Goal: Task Accomplishment & Management: Complete application form

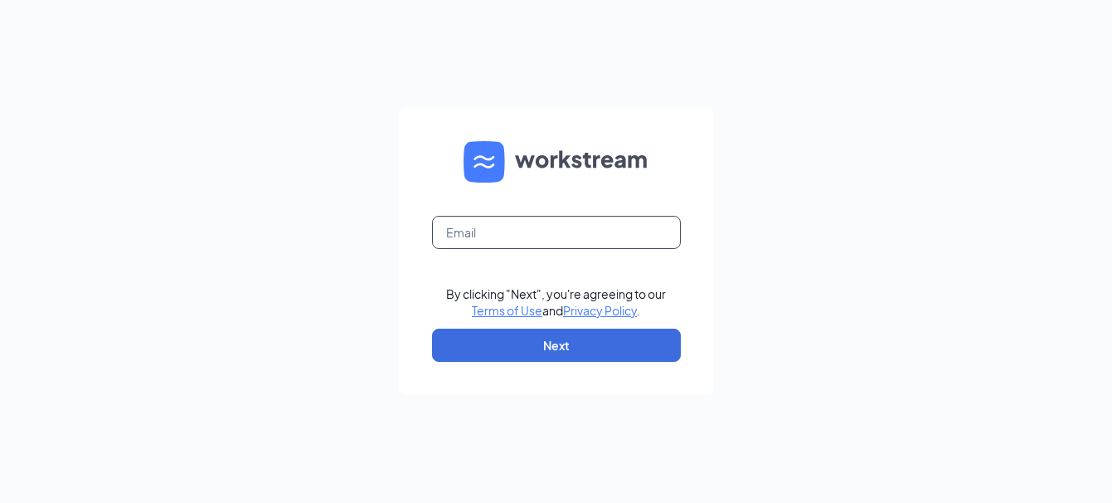
click at [508, 236] on input "text" at bounding box center [556, 232] width 249 height 33
type input "[EMAIL_ADDRESS][DOMAIN_NAME]"
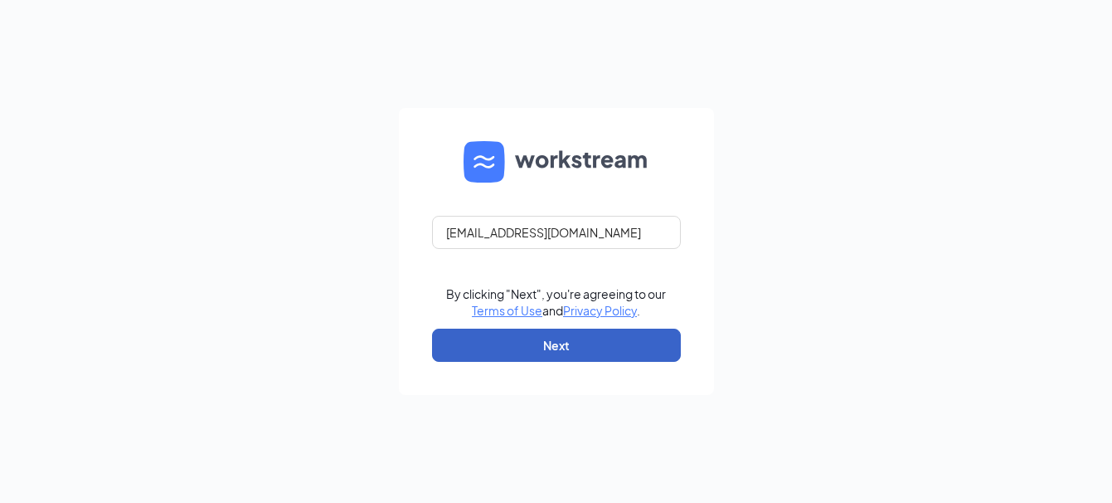
click at [521, 348] on button "Next" at bounding box center [556, 345] width 249 height 33
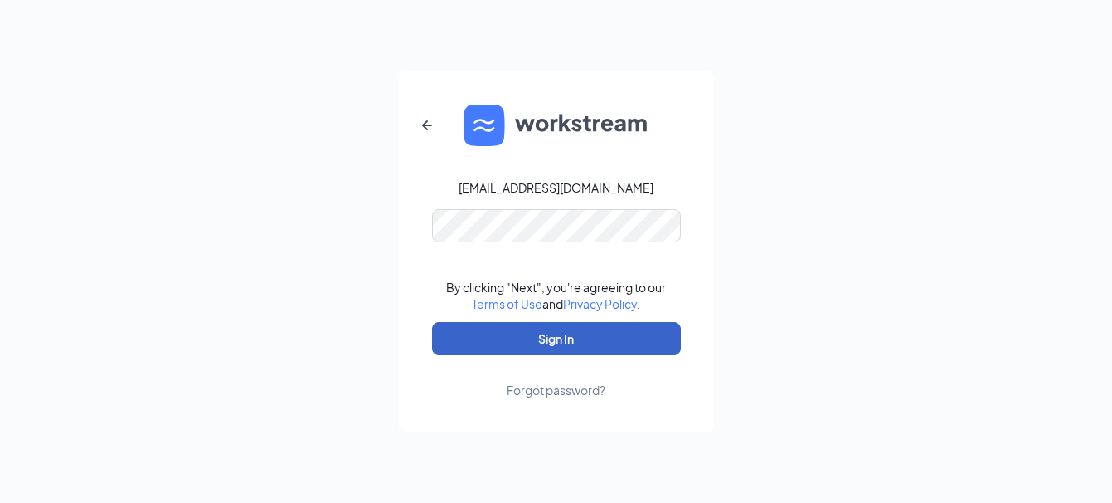
click at [546, 336] on button "Sign In" at bounding box center [556, 338] width 249 height 33
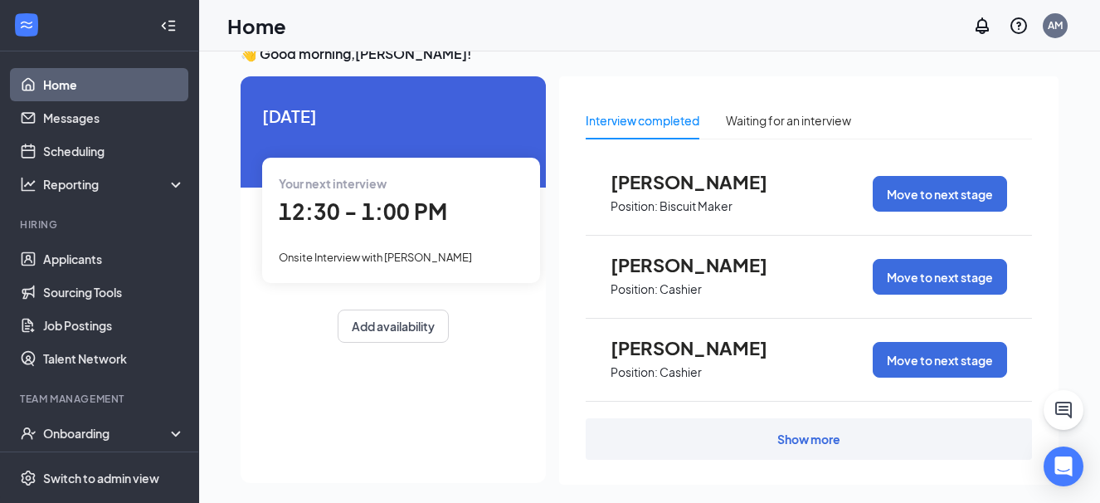
scroll to position [48, 0]
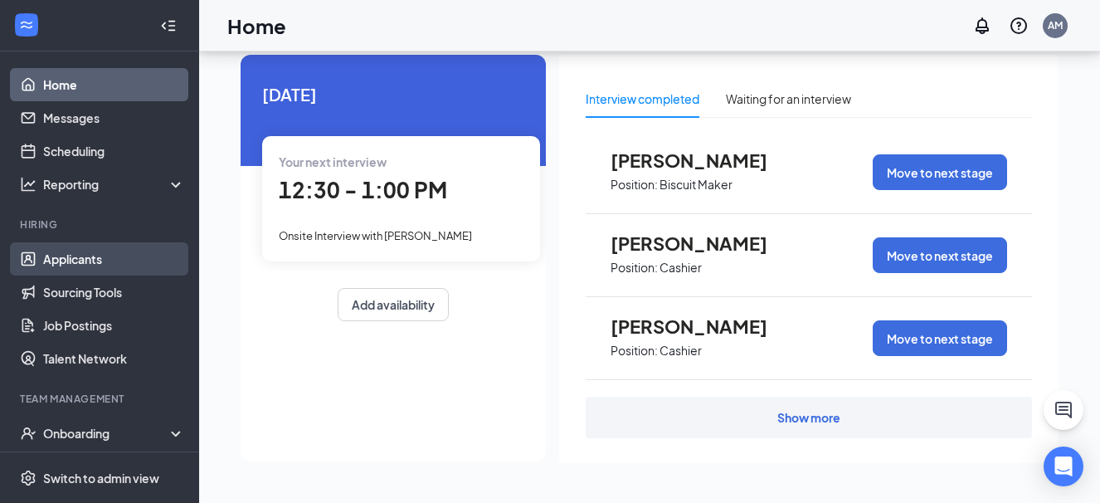
click at [97, 254] on link "Applicants" at bounding box center [114, 258] width 142 height 33
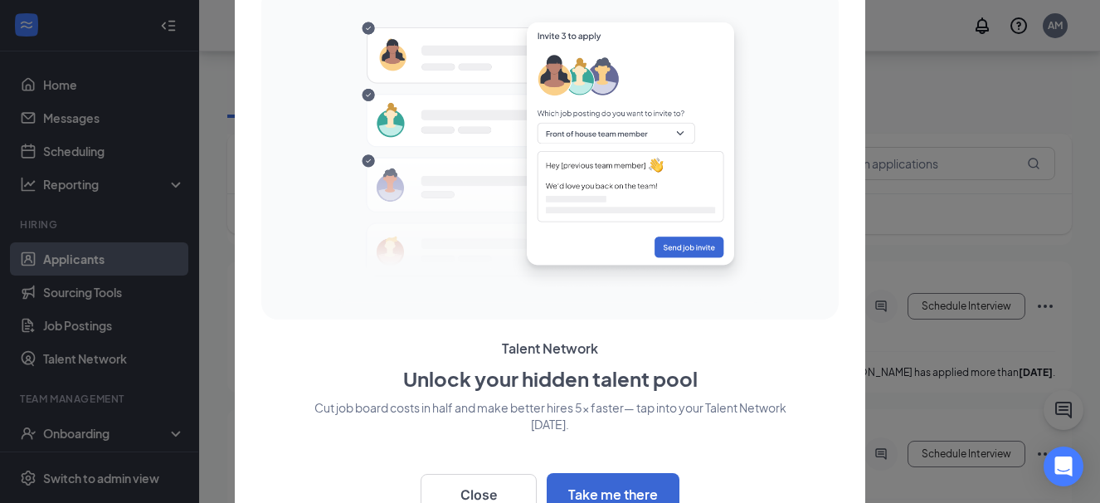
scroll to position [210, 0]
click at [825, 110] on div at bounding box center [550, 151] width 564 height 315
drag, startPoint x: 824, startPoint y: 112, endPoint x: 815, endPoint y: 121, distance: 12.9
click at [821, 114] on div at bounding box center [550, 151] width 564 height 315
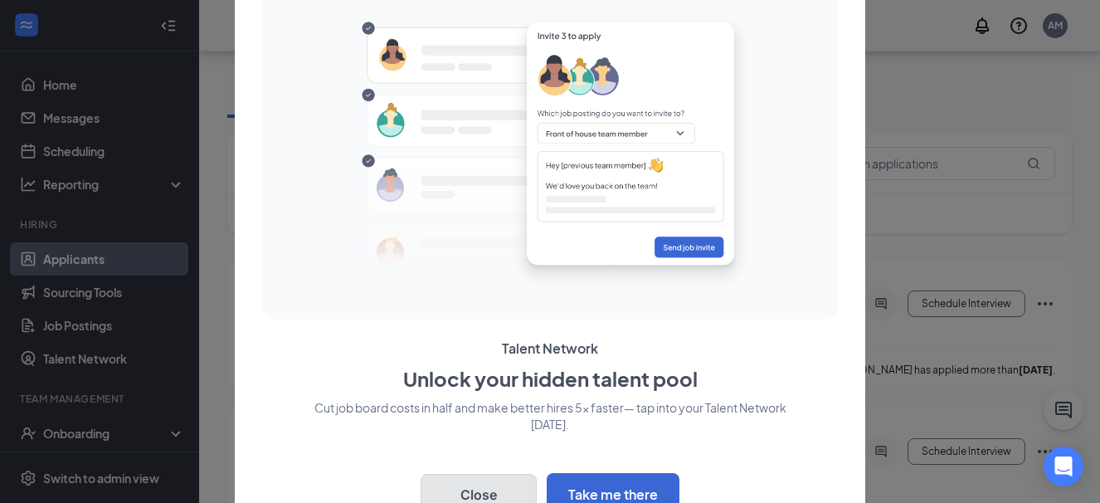
click at [472, 484] on button "Close" at bounding box center [479, 494] width 116 height 41
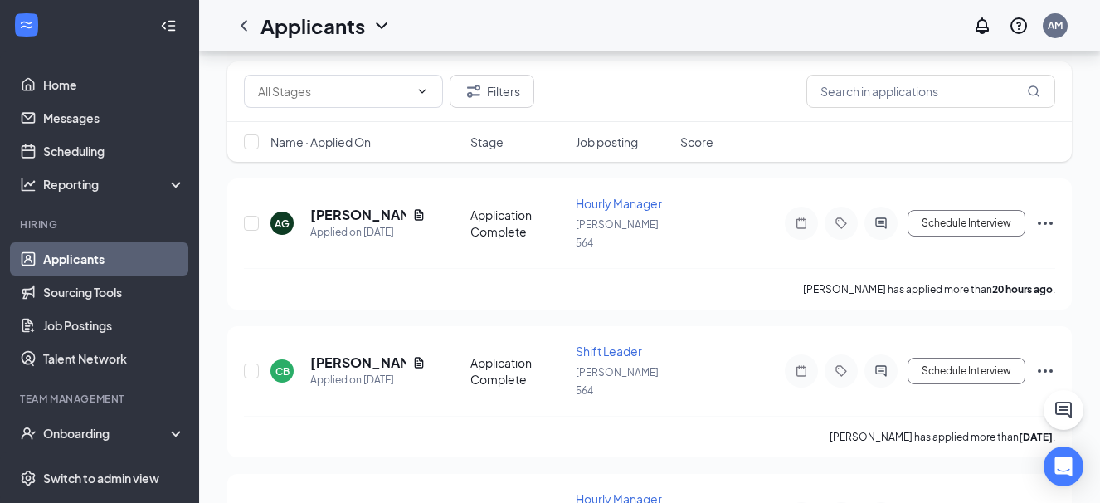
scroll to position [0, 0]
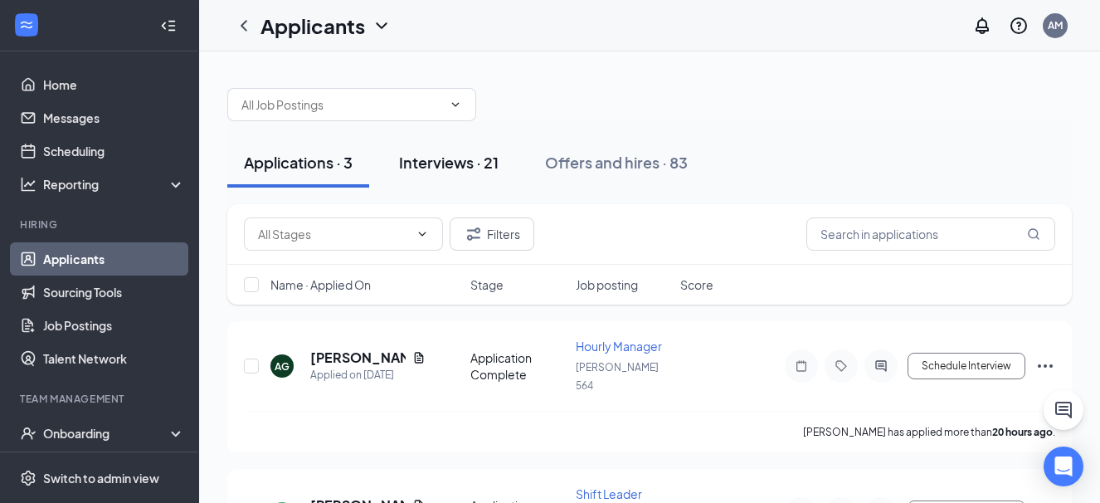
click at [465, 168] on div "Interviews · 21" at bounding box center [449, 162] width 100 height 21
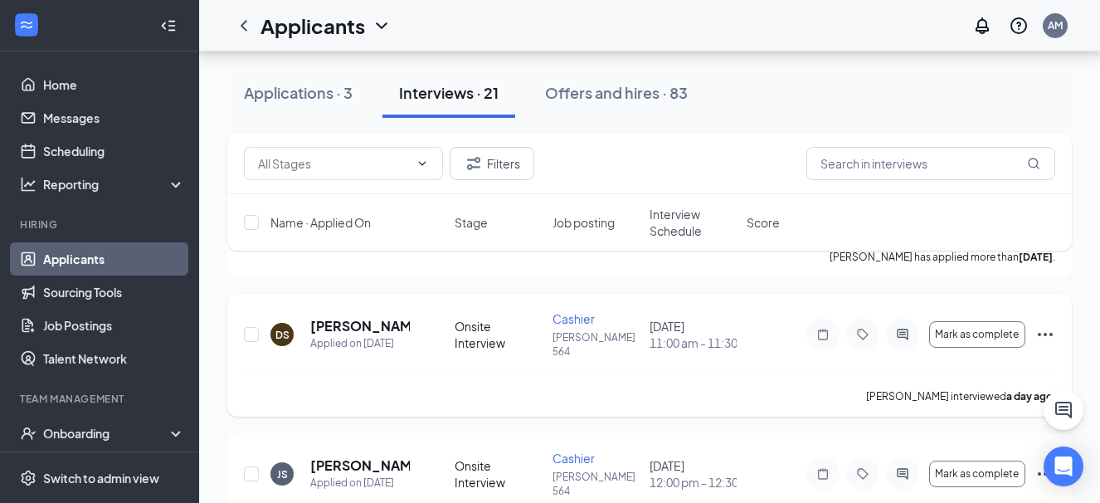
scroll to position [498, 0]
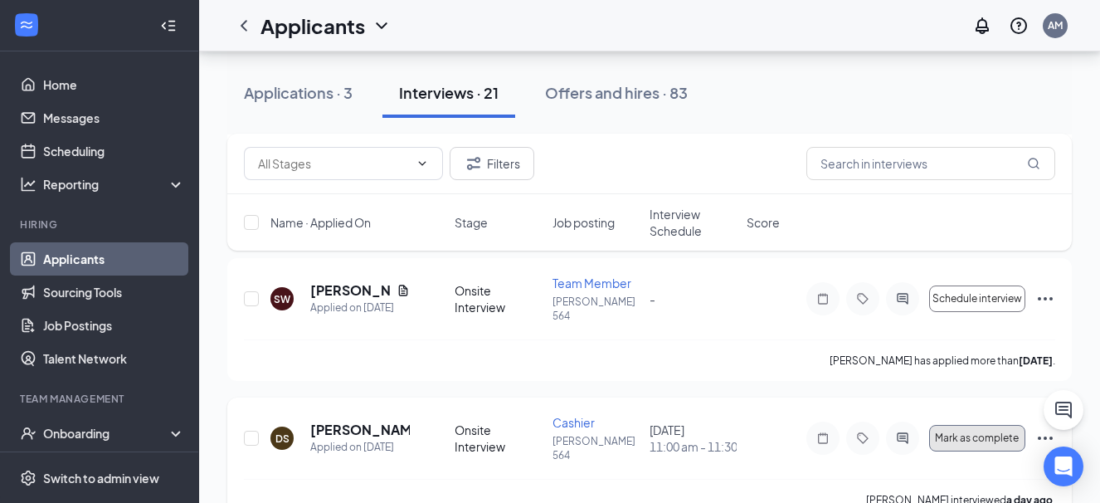
click at [992, 432] on span "Mark as complete" at bounding box center [977, 438] width 84 height 12
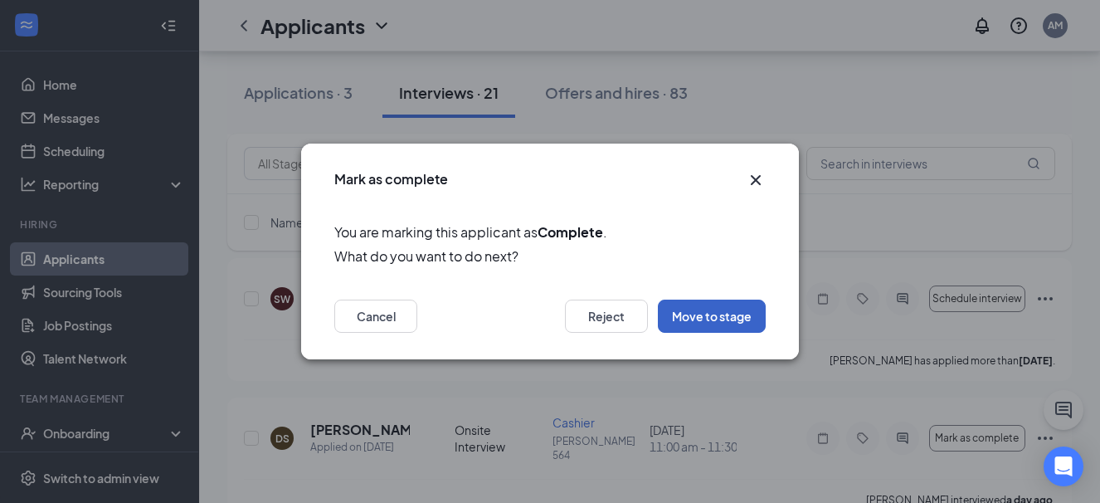
click at [716, 316] on button "Move to stage" at bounding box center [712, 315] width 108 height 33
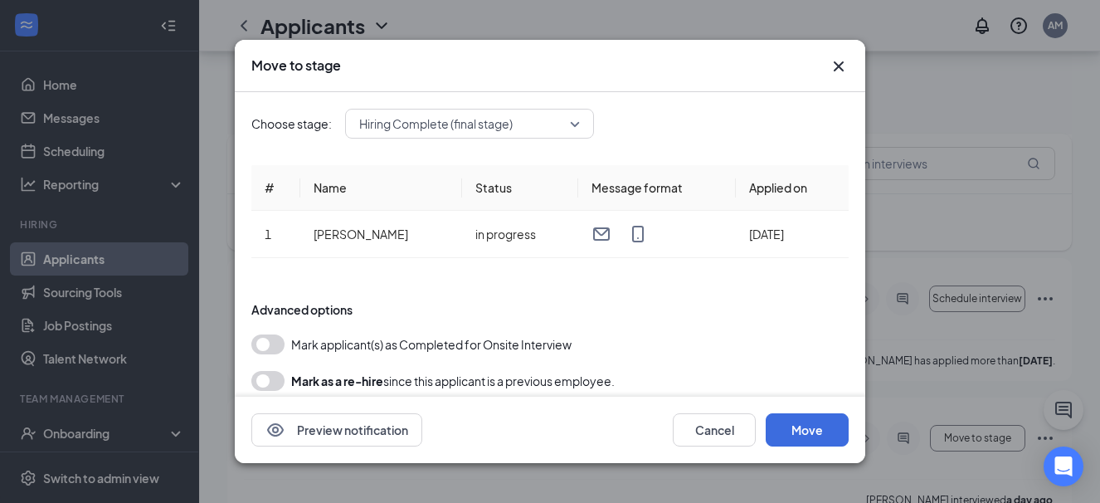
click at [262, 343] on button "button" at bounding box center [267, 344] width 33 height 20
click at [815, 432] on button "Move" at bounding box center [807, 429] width 83 height 33
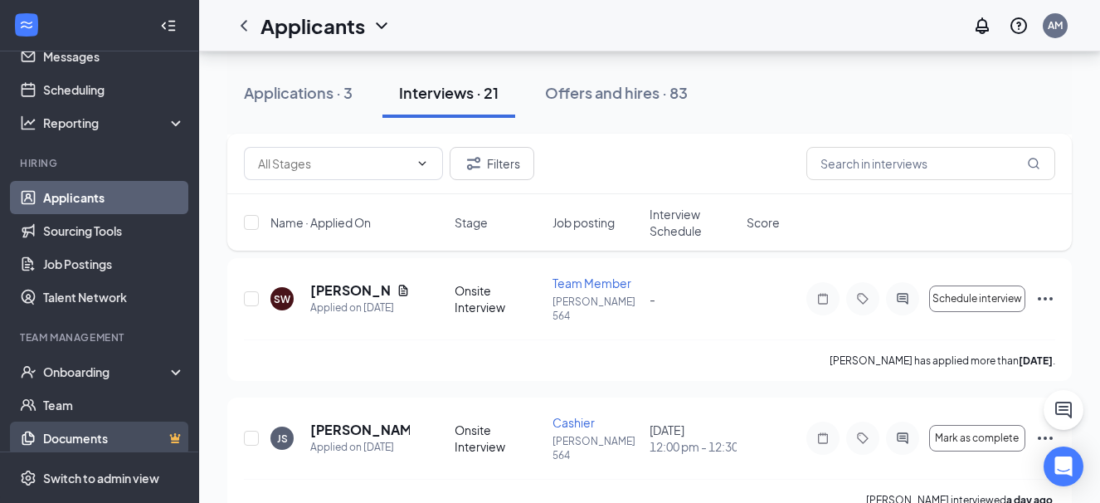
scroll to position [179, 0]
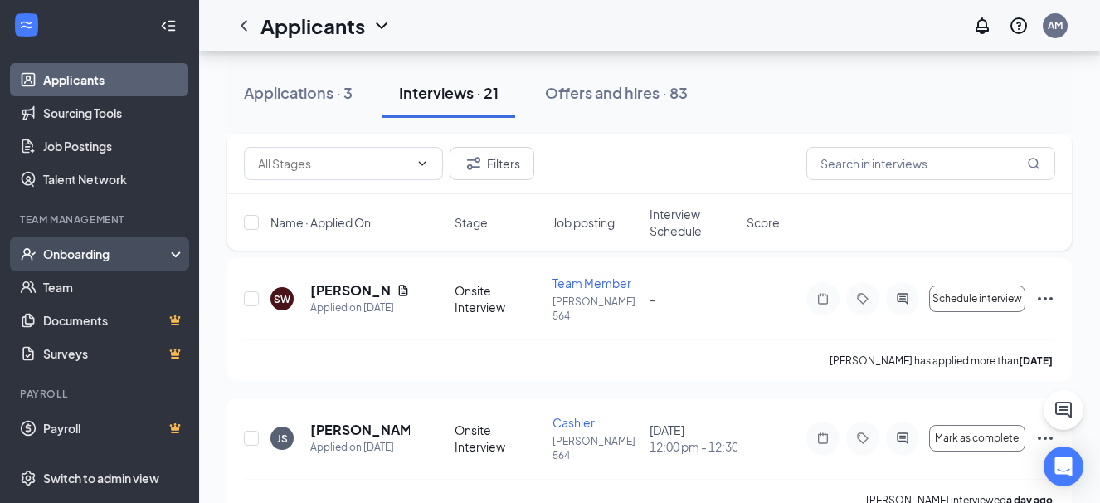
click at [114, 253] on div "Onboarding" at bounding box center [107, 254] width 128 height 17
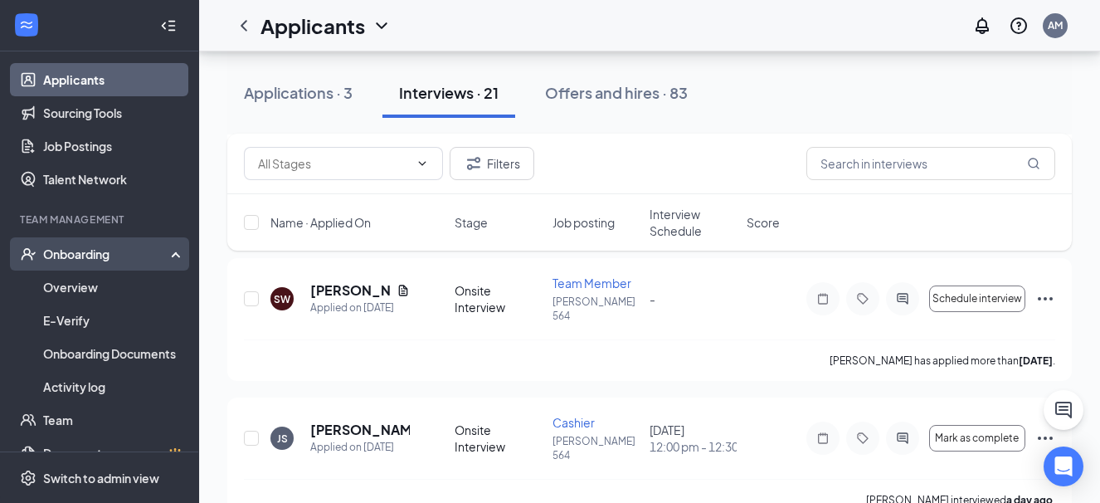
click at [134, 249] on div "Onboarding" at bounding box center [107, 254] width 128 height 17
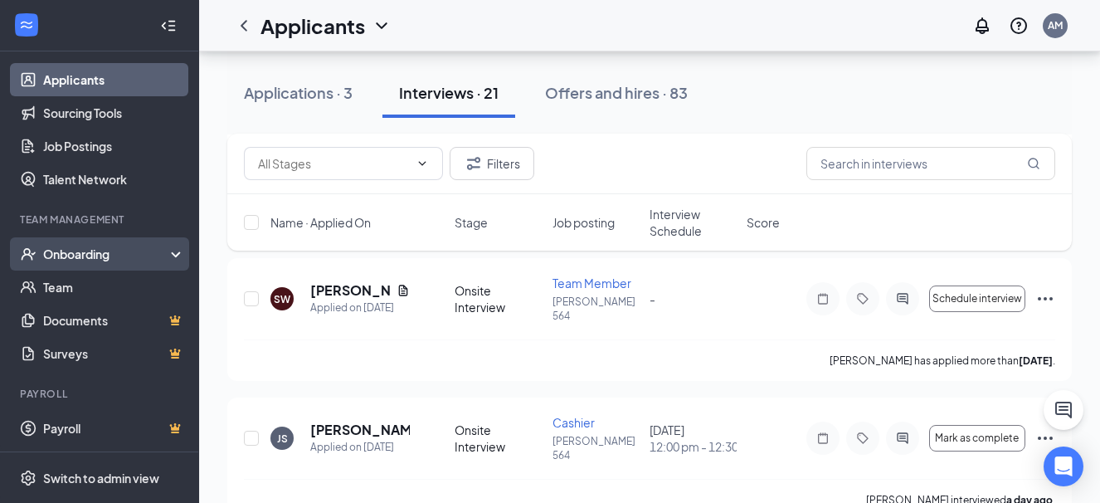
click at [134, 250] on div "Onboarding" at bounding box center [107, 254] width 128 height 17
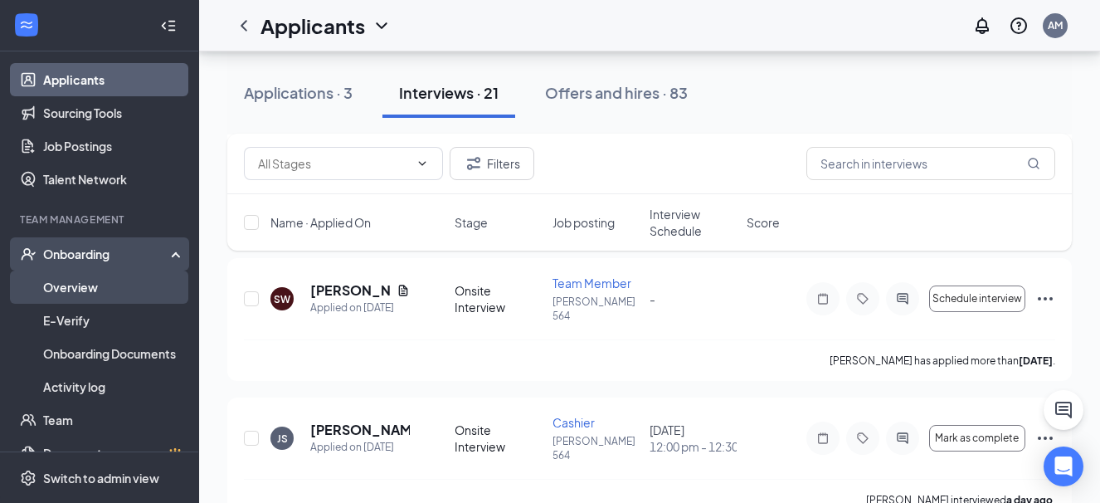
click at [75, 285] on link "Overview" at bounding box center [114, 286] width 142 height 33
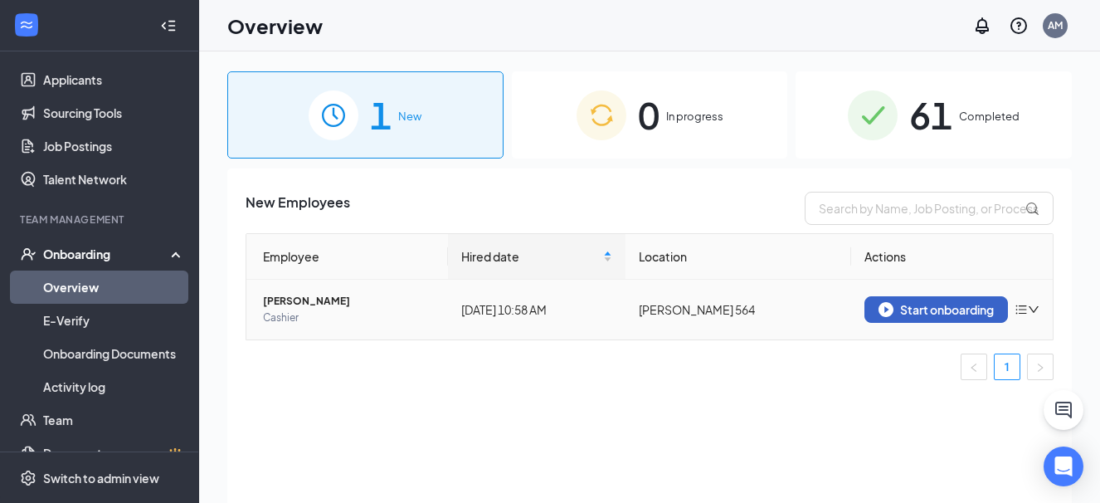
click at [934, 309] on div "Start onboarding" at bounding box center [936, 309] width 115 height 15
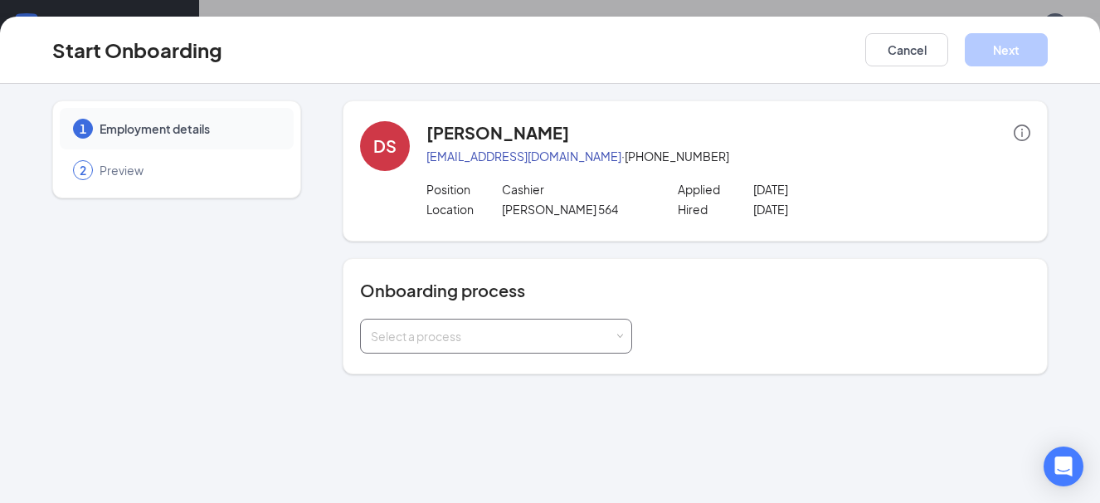
click at [618, 337] on span at bounding box center [619, 336] width 7 height 7
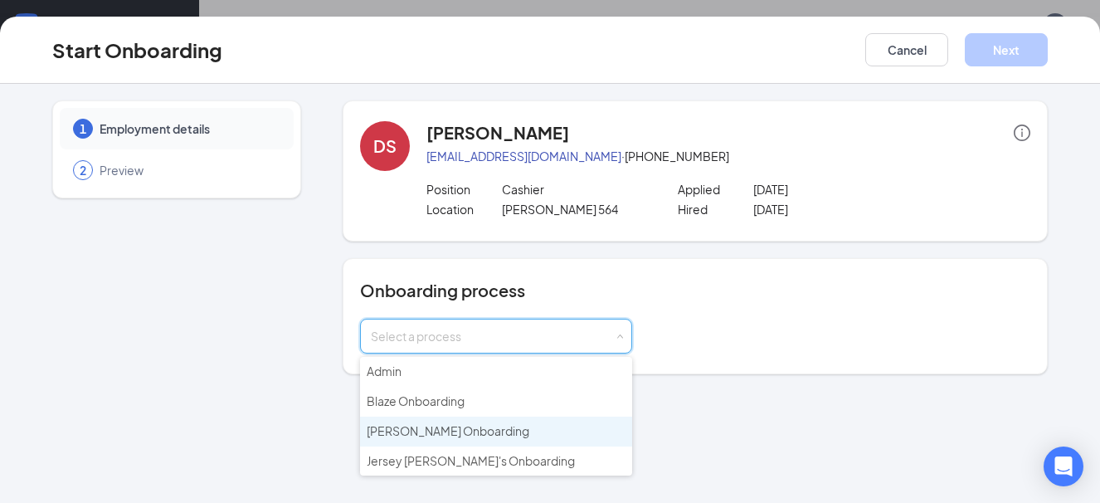
click at [463, 434] on span "[PERSON_NAME] Onboarding" at bounding box center [448, 430] width 163 height 15
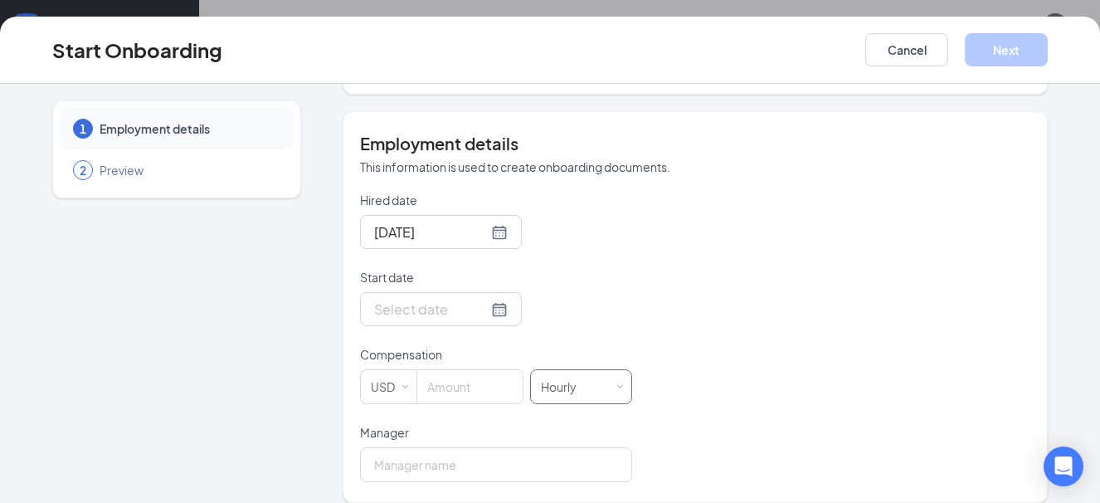
scroll to position [296, 0]
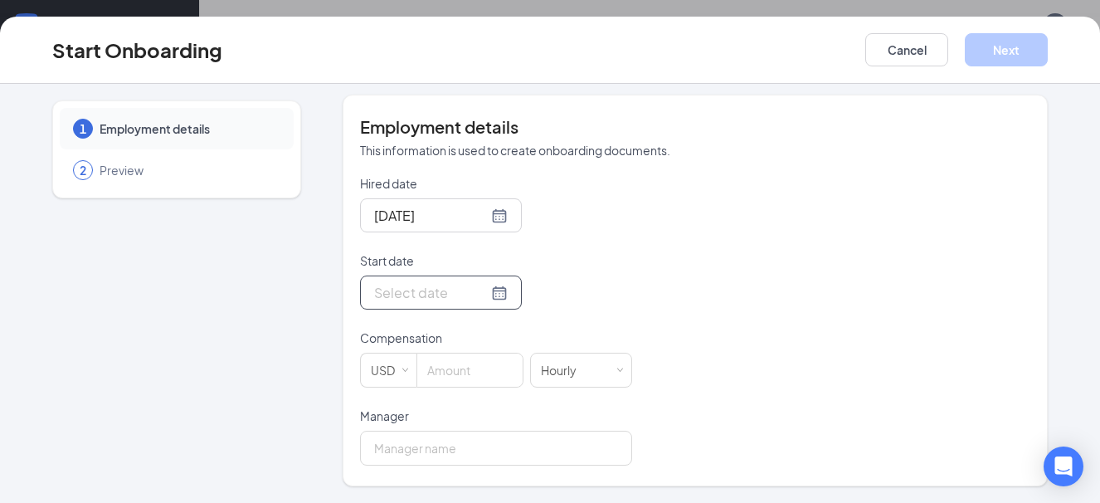
click at [480, 296] on div at bounding box center [441, 292] width 134 height 21
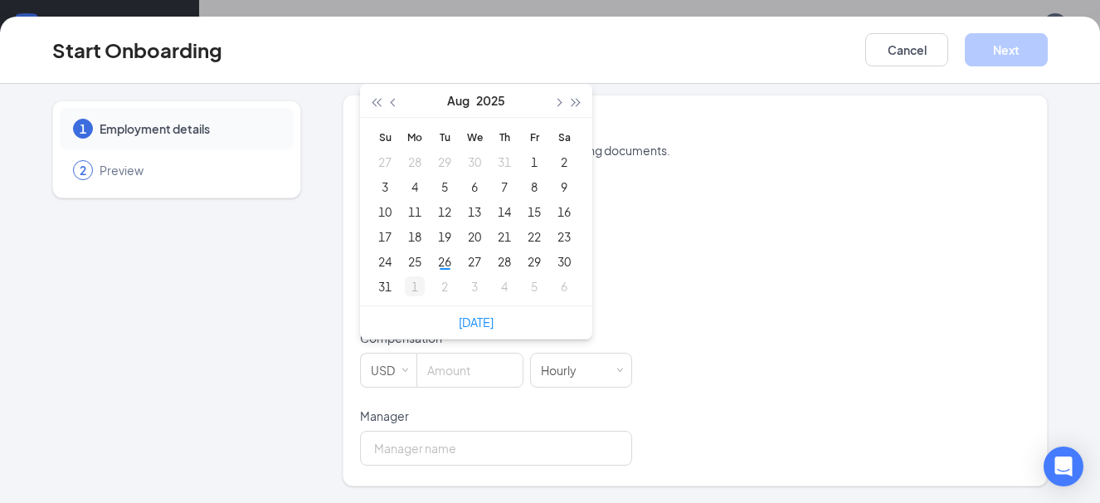
type input "[DATE]"
click at [406, 286] on div "1" at bounding box center [415, 286] width 20 height 20
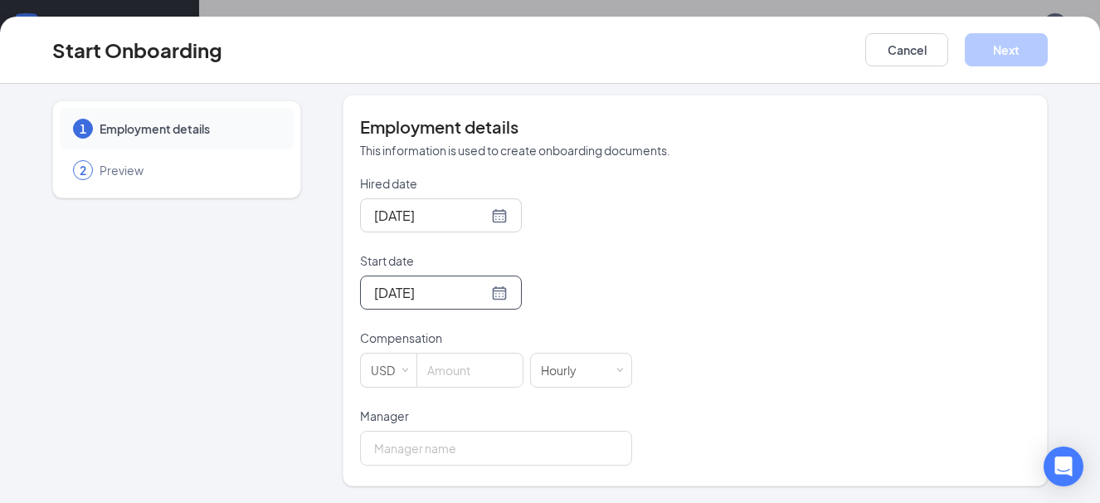
scroll to position [75, 0]
click at [481, 291] on div at bounding box center [441, 292] width 134 height 21
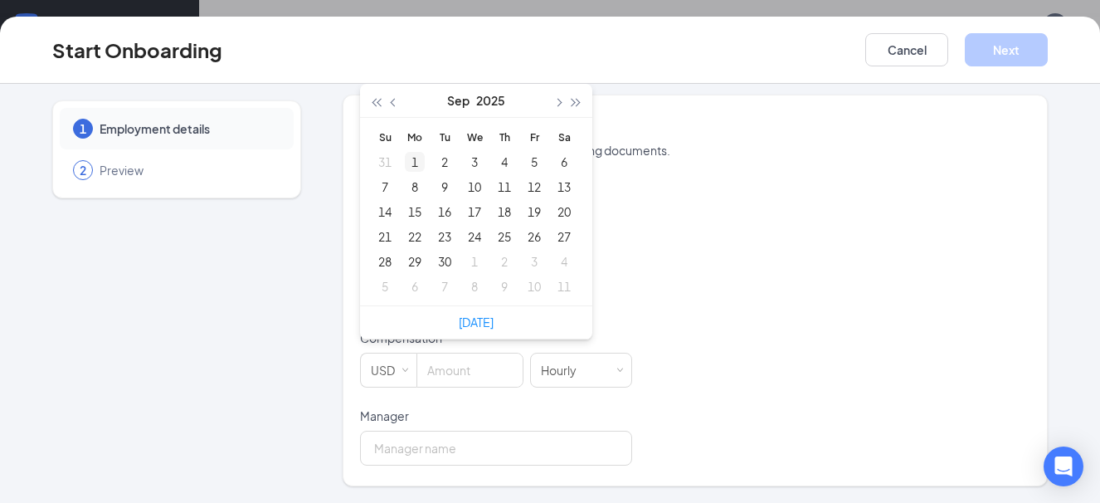
type input "[DATE]"
click at [385, 103] on button "button" at bounding box center [394, 100] width 18 height 33
type input "[DATE]"
click at [531, 264] on div "29" at bounding box center [534, 261] width 20 height 20
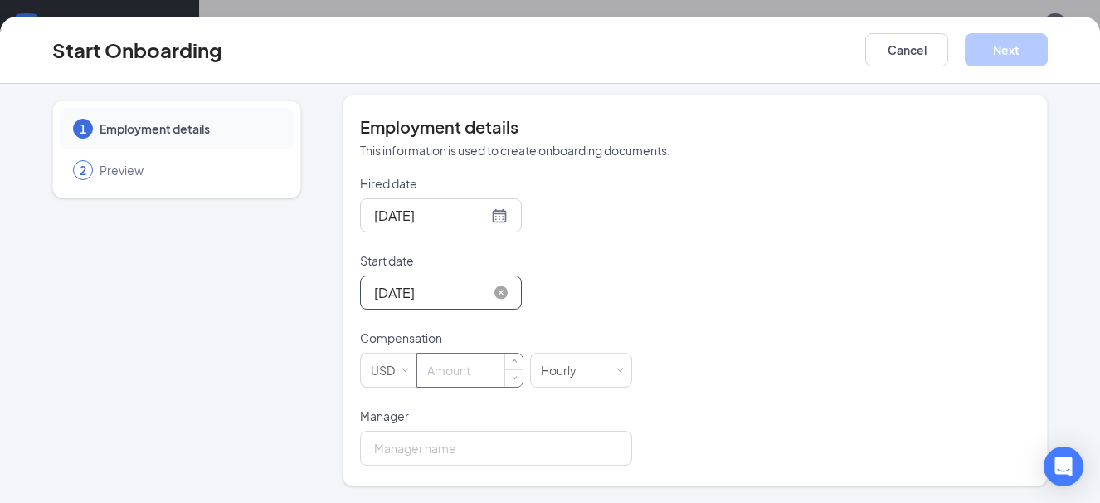
click at [434, 373] on input at bounding box center [469, 369] width 105 height 33
type input "12"
click at [400, 454] on input "Manager" at bounding box center [496, 448] width 272 height 35
type input "[PERSON_NAME]"
click at [1023, 41] on button "Next" at bounding box center [1006, 49] width 83 height 33
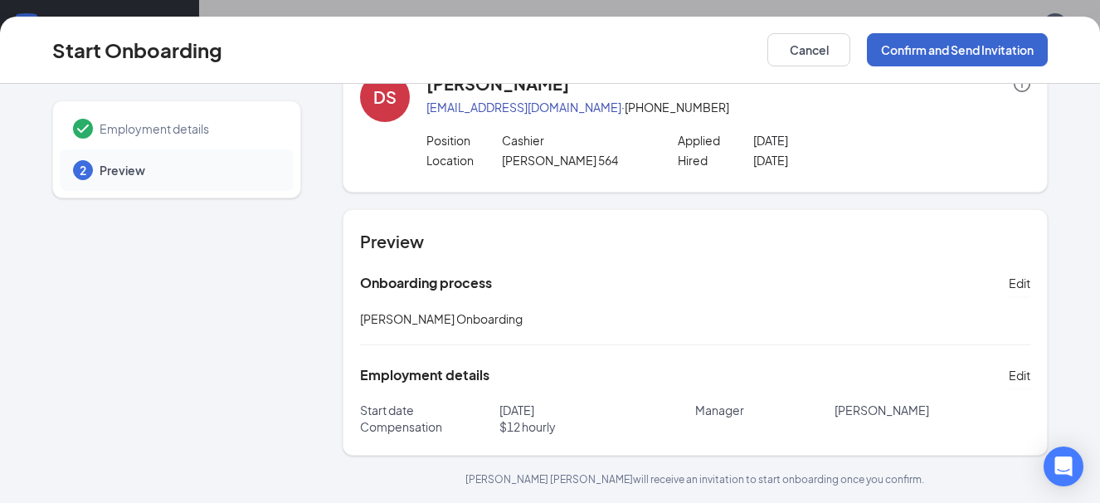
scroll to position [49, 0]
click at [965, 46] on button "Confirm and Send Invitation" at bounding box center [957, 49] width 181 height 33
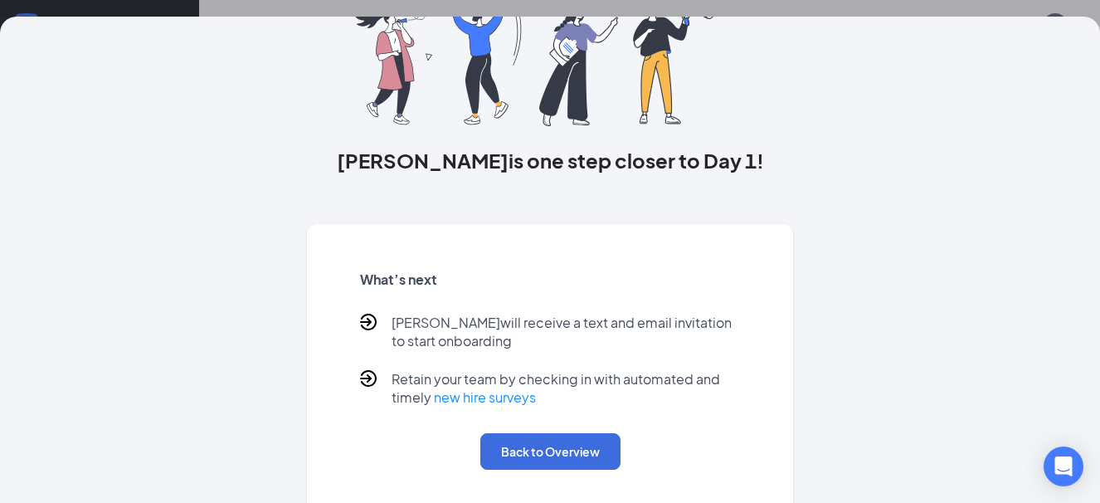
scroll to position [156, 0]
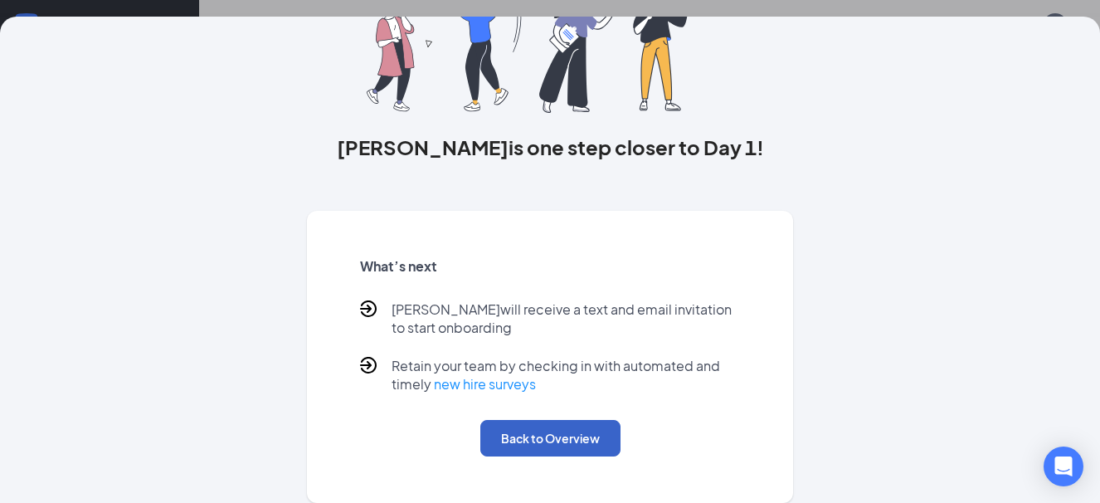
click at [550, 425] on button "Back to Overview" at bounding box center [550, 438] width 140 height 37
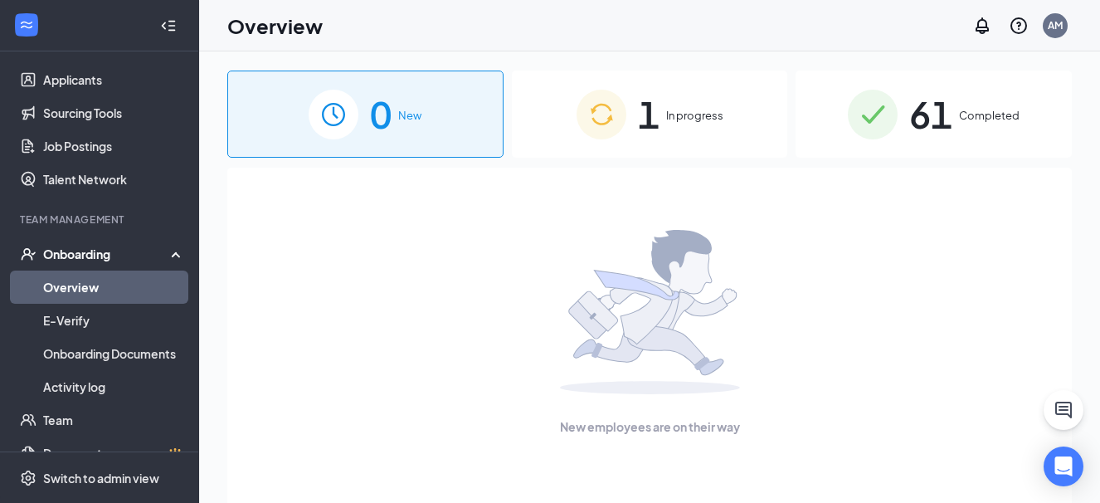
scroll to position [0, 0]
